Goal: Information Seeking & Learning: Learn about a topic

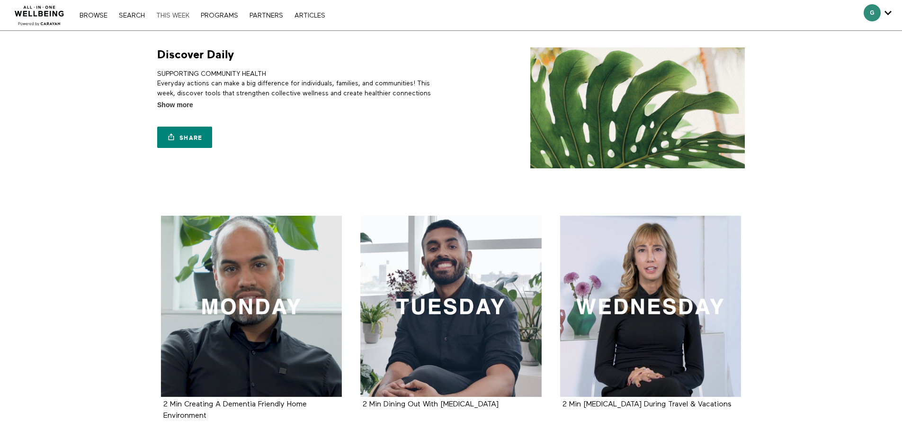
click at [174, 17] on link "THIS WEEK" at bounding box center [173, 15] width 43 height 7
click at [87, 11] on nav "Browse Search THIS WEEK PROGRAMS PARTNERS ARTICLES Account settings Manage Subs…" at bounding box center [202, 14] width 255 height 9
click at [90, 16] on link "Browse" at bounding box center [93, 15] width 37 height 7
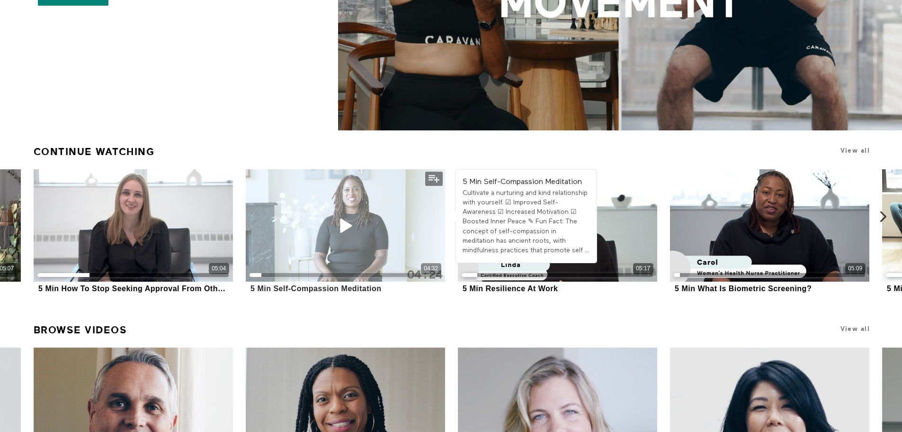
scroll to position [333, 0]
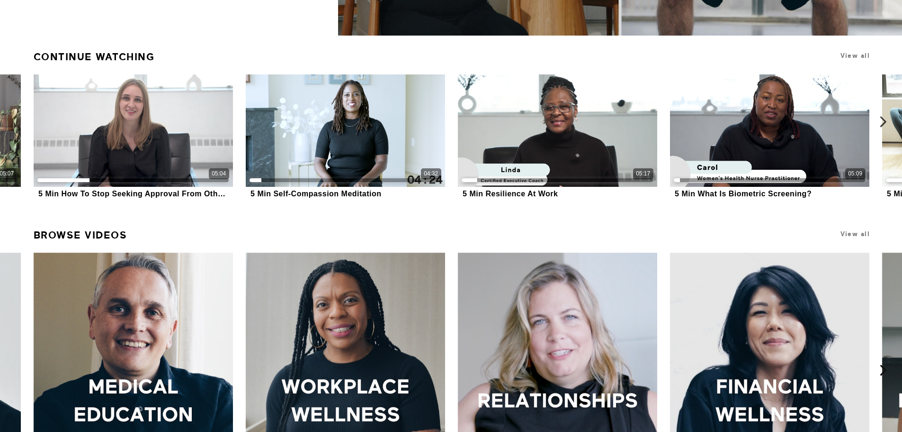
click at [882, 122] on icon at bounding box center [884, 122] width 12 height 12
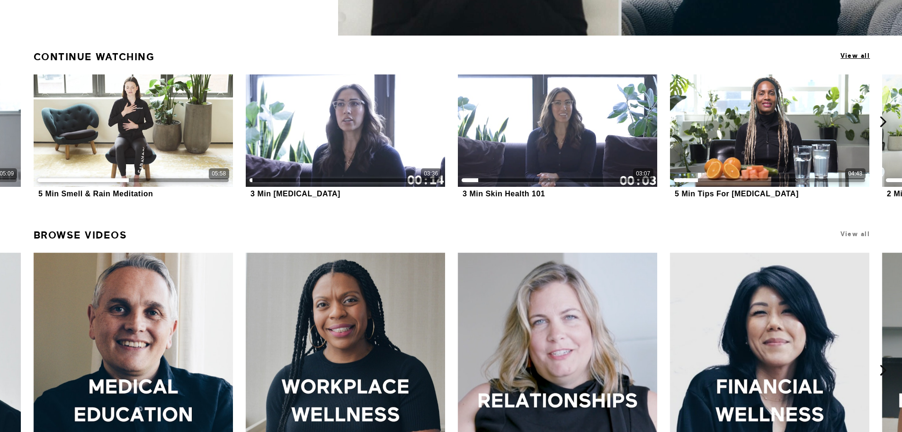
click at [855, 53] on span "View all" at bounding box center [855, 55] width 29 height 7
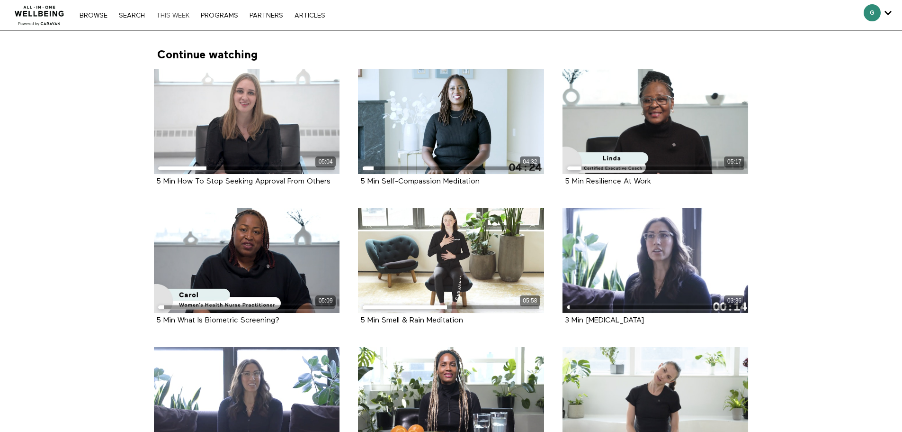
click at [165, 12] on link "THIS WEEK" at bounding box center [173, 15] width 43 height 7
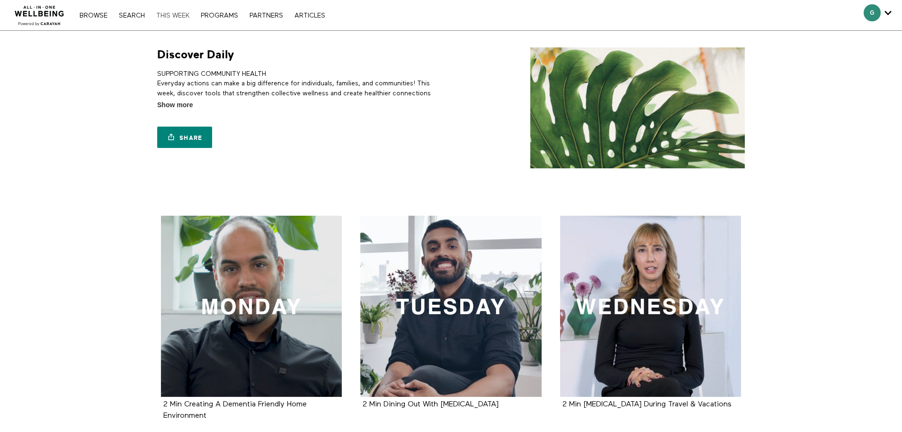
click at [178, 18] on link "THIS WEEK" at bounding box center [173, 15] width 43 height 7
click at [93, 15] on link "Browse" at bounding box center [93, 15] width 37 height 7
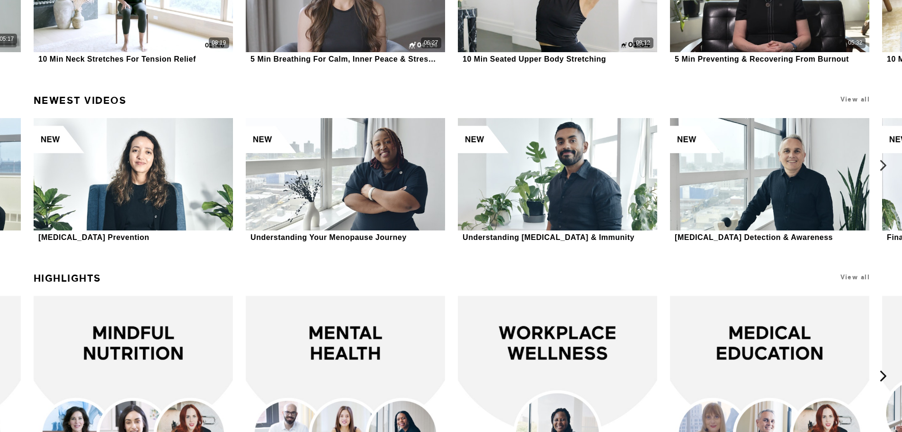
scroll to position [2124, 0]
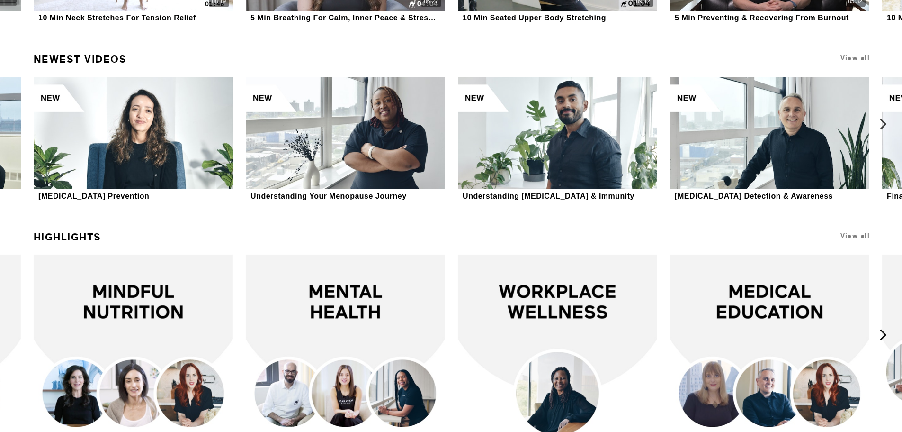
click at [885, 123] on icon at bounding box center [884, 124] width 12 height 12
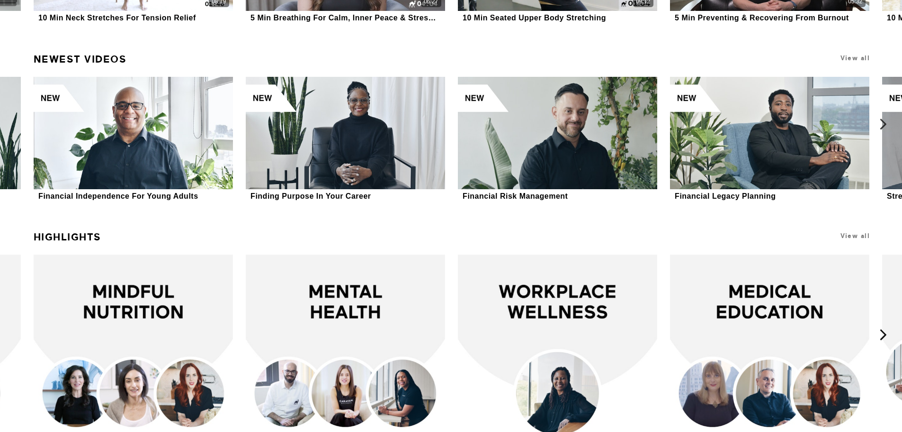
click at [884, 123] on icon at bounding box center [884, 124] width 12 height 12
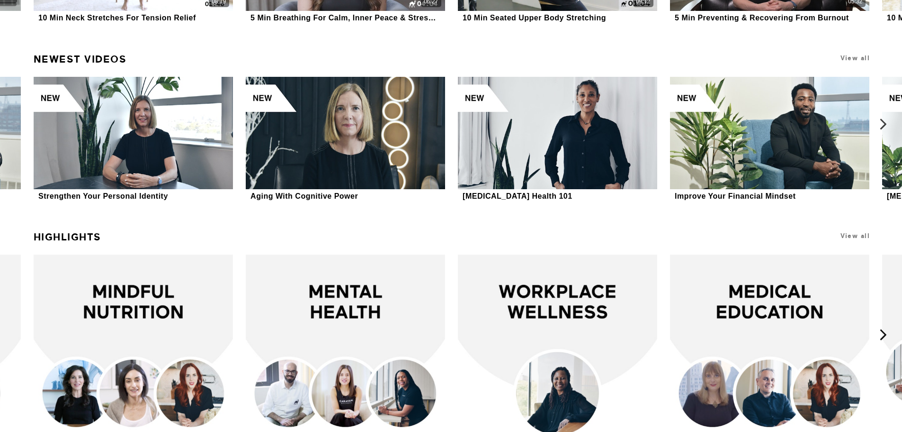
click at [884, 123] on icon at bounding box center [884, 124] width 12 height 12
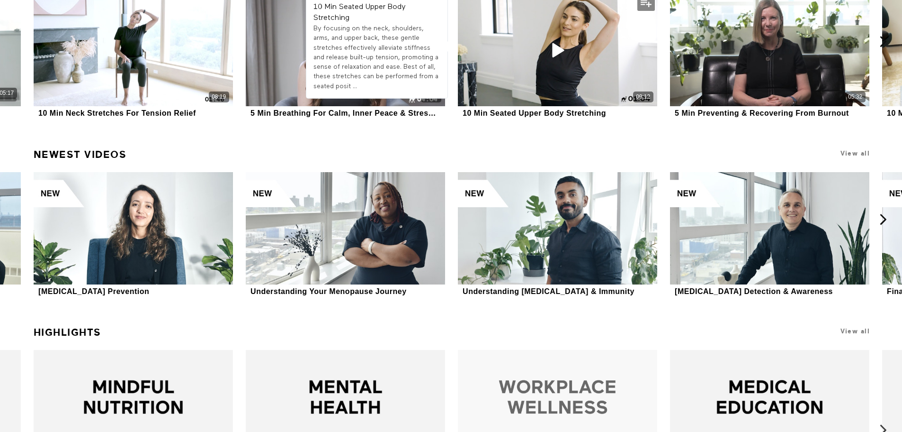
scroll to position [1920, 0]
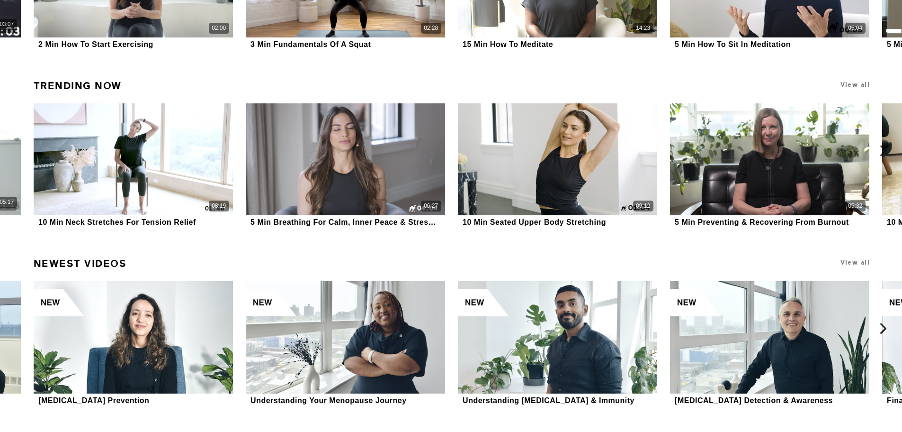
click at [883, 148] on icon at bounding box center [884, 150] width 12 height 12
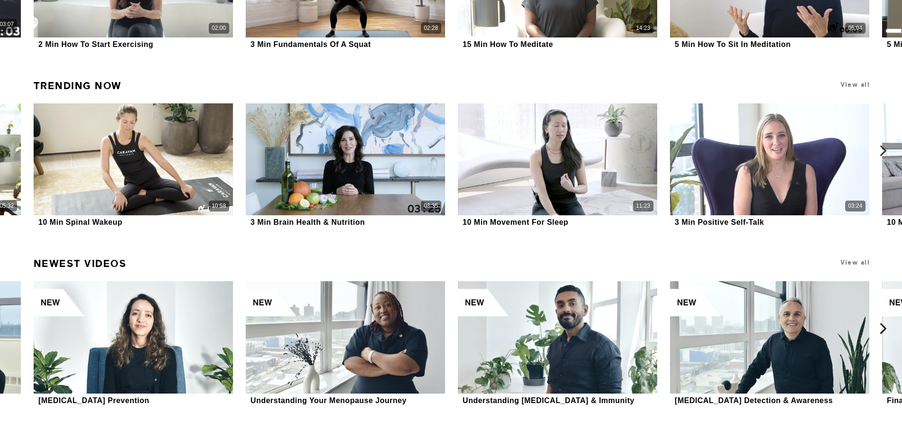
click at [883, 148] on icon at bounding box center [884, 150] width 12 height 12
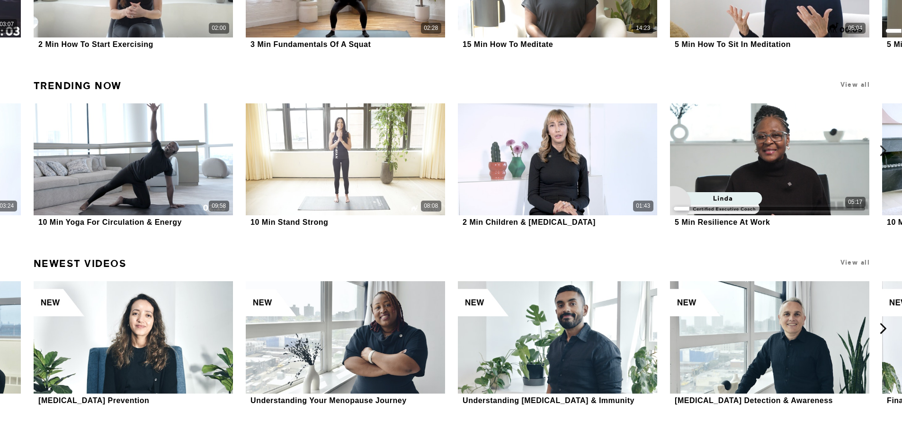
click at [883, 150] on icon at bounding box center [884, 150] width 12 height 12
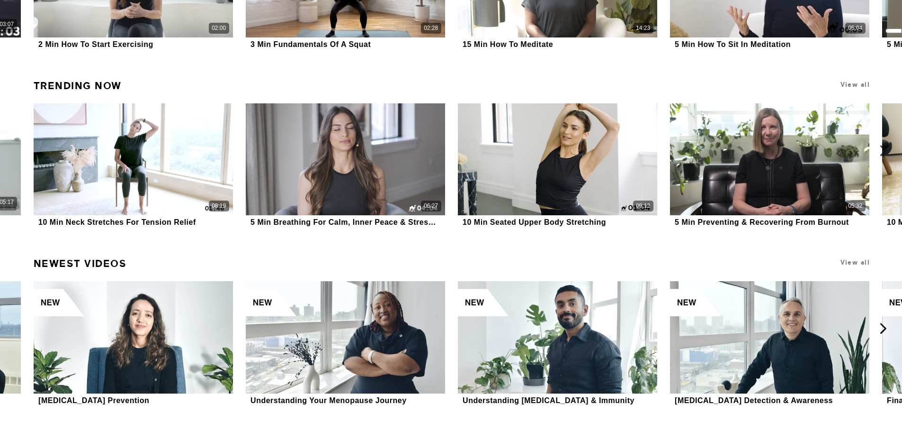
click at [883, 150] on icon at bounding box center [884, 150] width 12 height 12
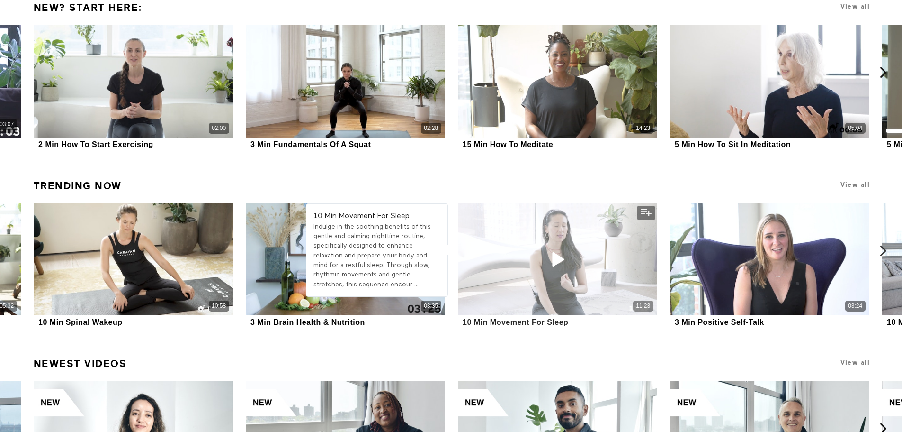
scroll to position [1730, 0]
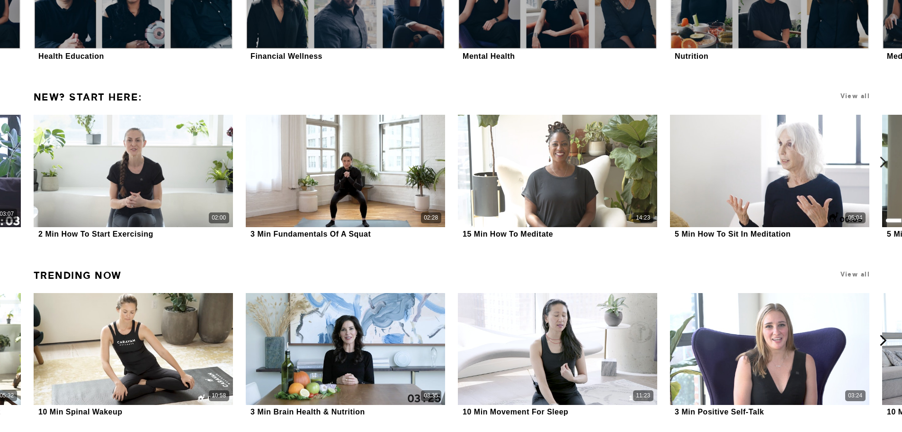
click at [882, 161] on icon at bounding box center [884, 162] width 12 height 12
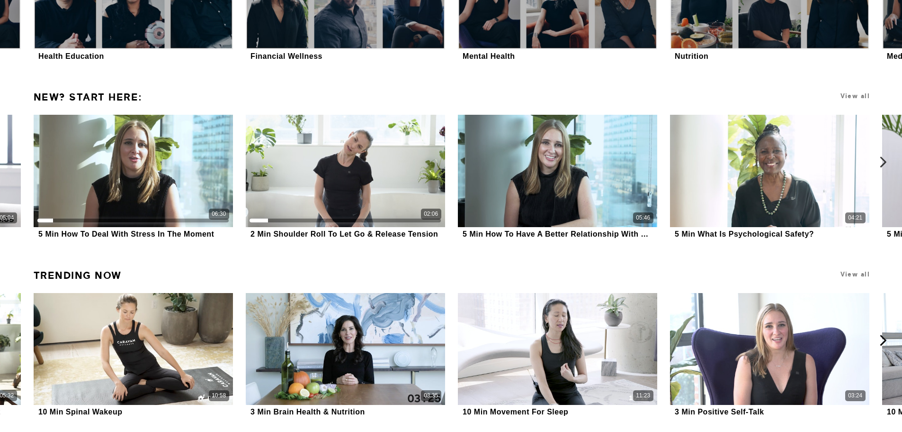
click at [882, 161] on icon at bounding box center [884, 162] width 12 height 12
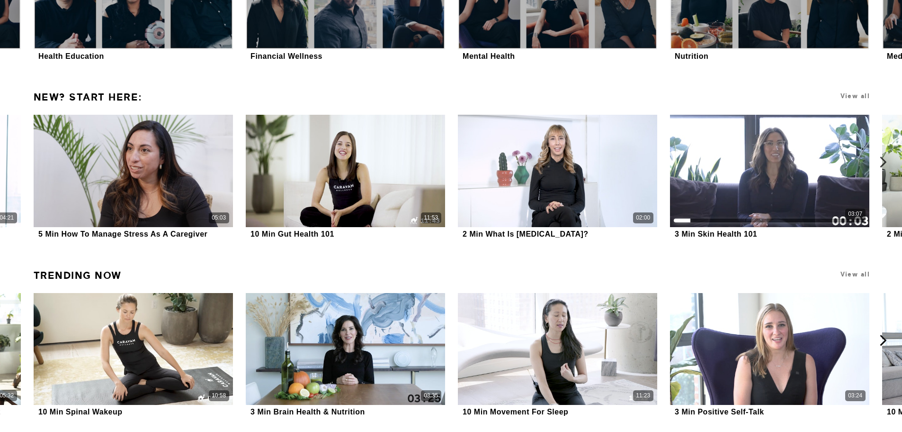
click at [882, 161] on icon at bounding box center [884, 162] width 12 height 12
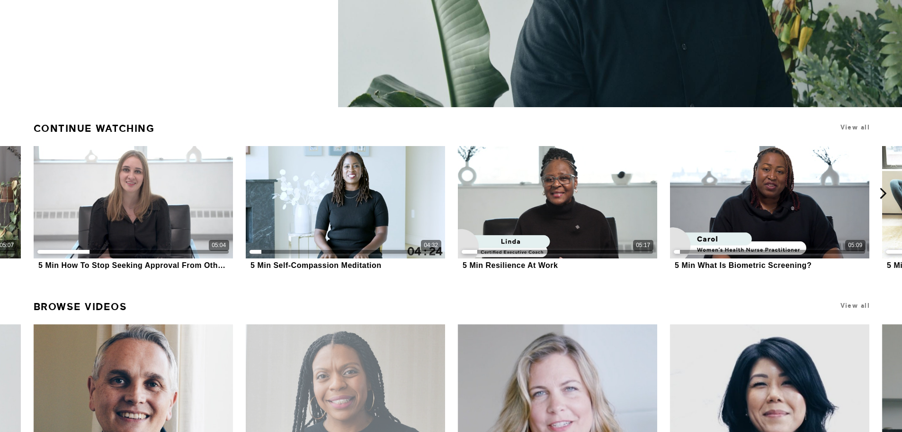
scroll to position [546, 0]
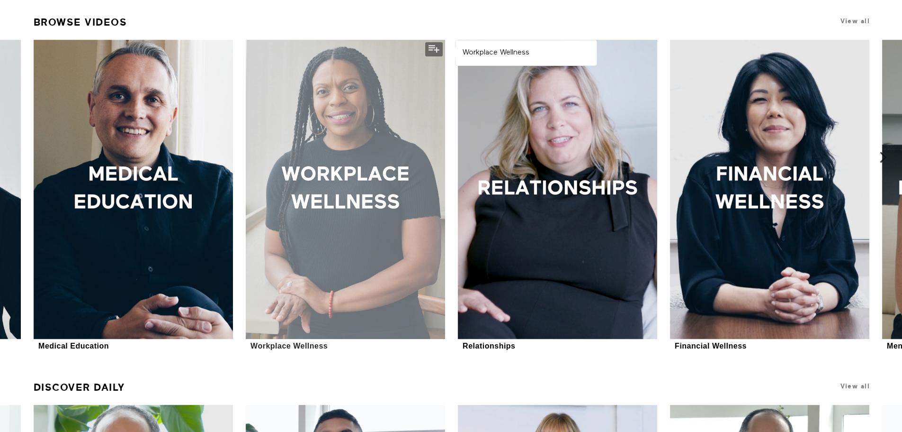
click at [326, 189] on div at bounding box center [345, 189] width 199 height 299
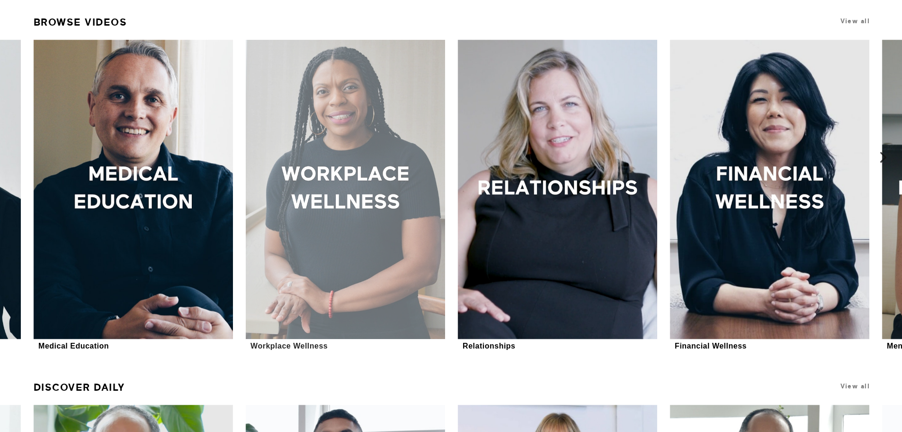
scroll to position [543, 0]
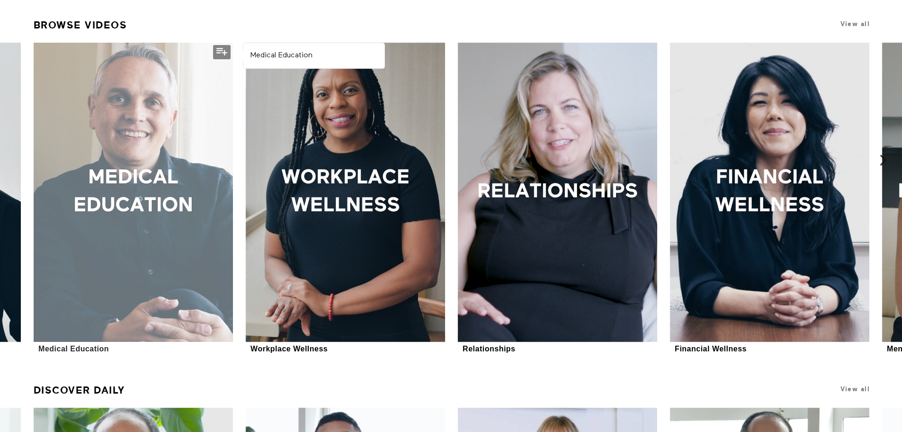
click at [113, 189] on div at bounding box center [133, 192] width 199 height 299
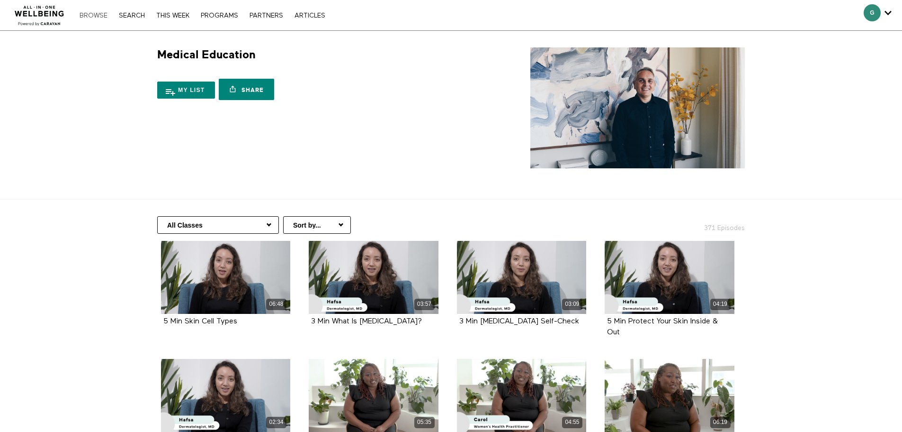
click at [86, 15] on link "Browse" at bounding box center [93, 15] width 37 height 7
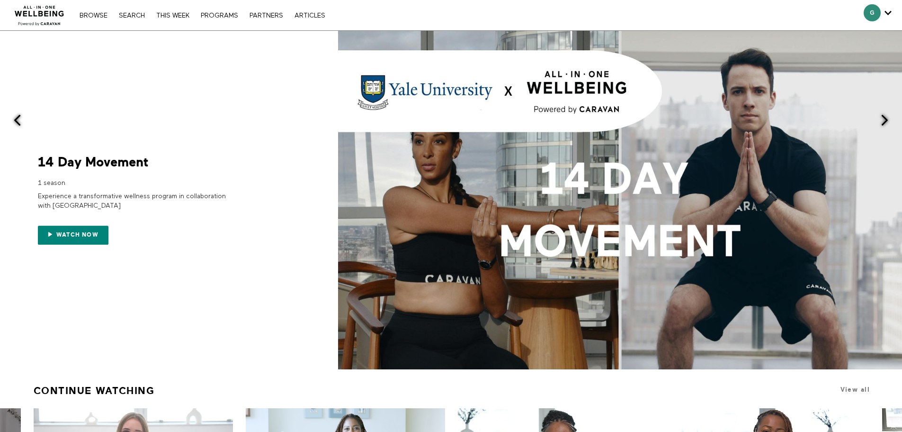
click at [130, 9] on div "Browse Search THIS WEEK PROGRAMS PARTNERS ARTICLES Account settings Manage Subs…" at bounding box center [310, 15] width 621 height 30
click at [133, 14] on link "Search" at bounding box center [132, 15] width 36 height 7
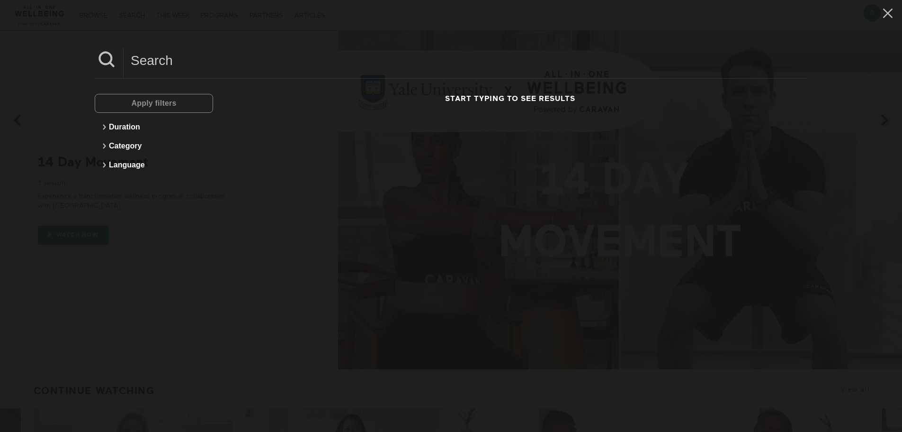
click at [165, 66] on input at bounding box center [466, 60] width 684 height 26
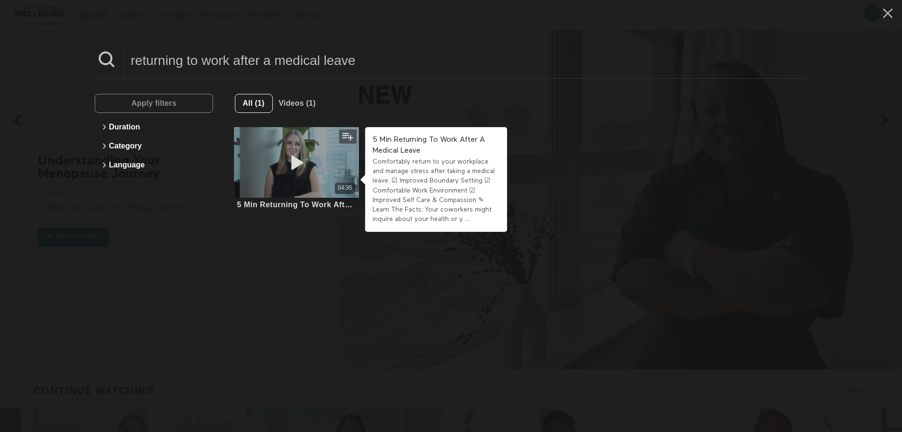
type input "returning to work after a medical leave"
click at [290, 171] on span at bounding box center [296, 162] width 28 height 19
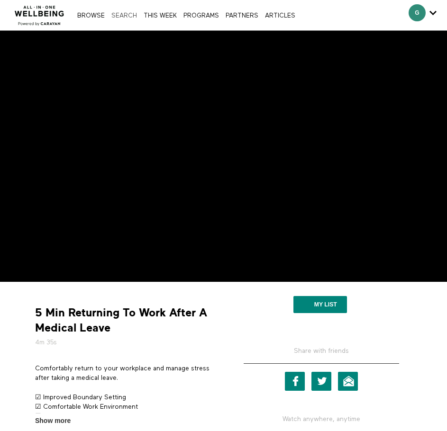
click at [122, 16] on link "Search" at bounding box center [124, 16] width 30 height 6
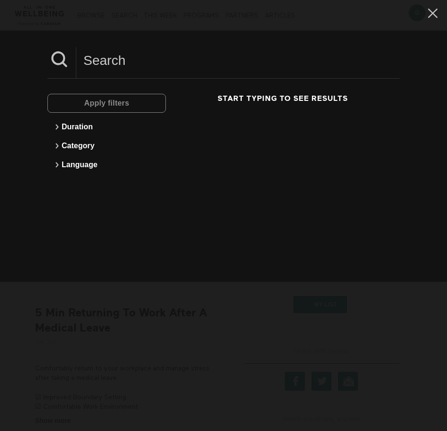
click at [119, 56] on input at bounding box center [237, 60] width 323 height 26
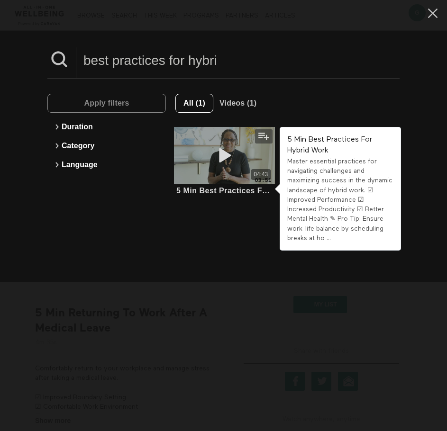
type input "best practices for hybri"
click at [212, 165] on div "04:43" at bounding box center [224, 155] width 101 height 57
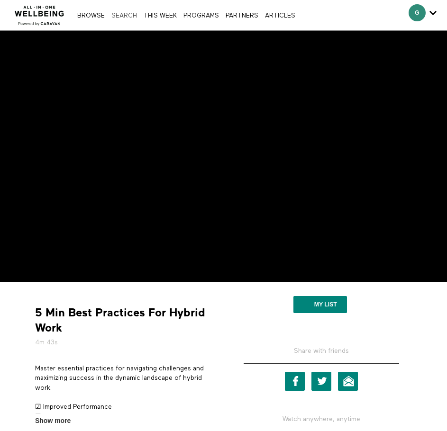
click at [119, 15] on link "Search" at bounding box center [124, 16] width 30 height 6
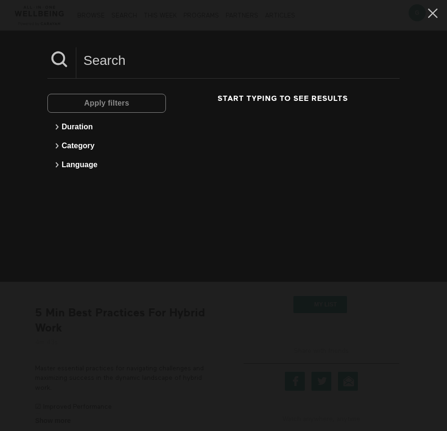
click at [111, 66] on input at bounding box center [237, 60] width 323 height 26
type input "e"
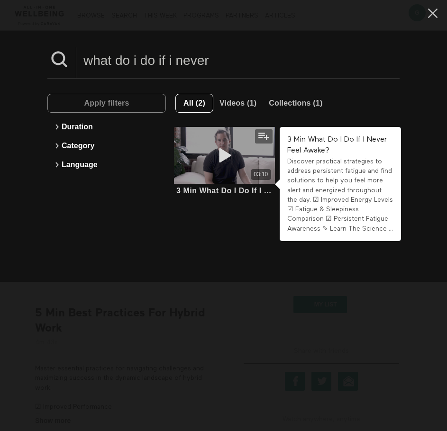
type input "what do i do if i never"
click at [212, 153] on icon at bounding box center [224, 155] width 28 height 17
